Goal: Task Accomplishment & Management: Manage account settings

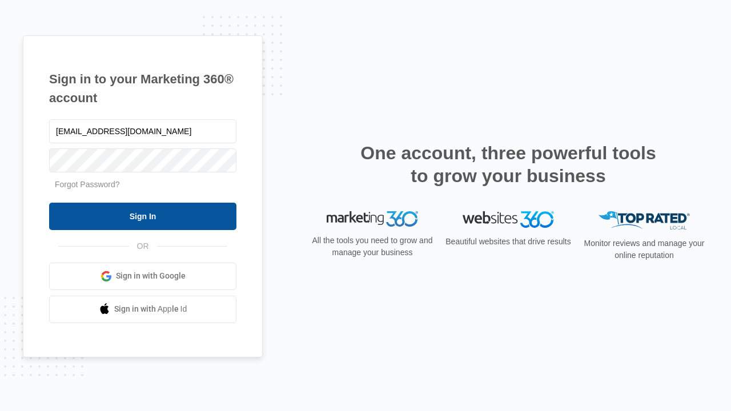
click at [143, 216] on input "Sign In" at bounding box center [142, 216] width 187 height 27
